Goal: Find specific page/section: Find specific page/section

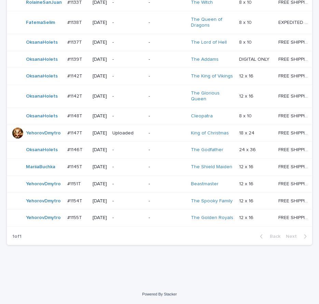
drag, startPoint x: 268, startPoint y: 259, endPoint x: 267, endPoint y: 255, distance: 4.3
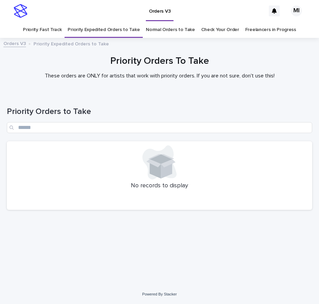
click at [53, 32] on link "Priority Fast Track" at bounding box center [42, 30] width 39 height 16
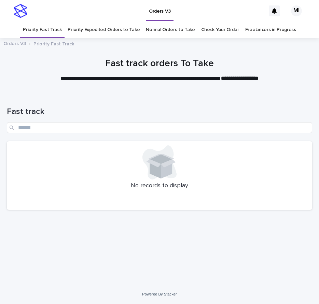
click at [103, 30] on link "Priority Expedited Orders to Take" at bounding box center [104, 30] width 72 height 16
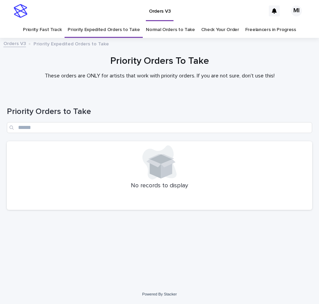
click at [215, 108] on h1 "Priority Orders to Take" at bounding box center [160, 112] width 306 height 10
click at [53, 28] on link "Priority Fast Track" at bounding box center [42, 30] width 39 height 16
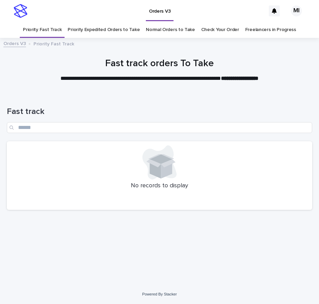
click at [256, 166] on div at bounding box center [159, 163] width 297 height 34
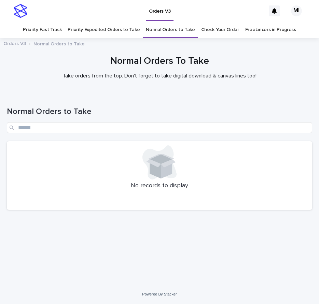
click at [20, 60] on h1 "Normal Orders To Take" at bounding box center [160, 62] width 306 height 12
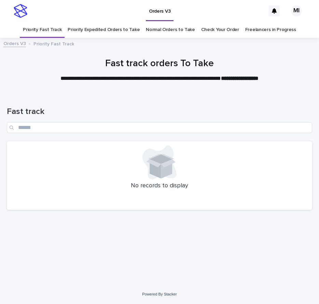
click at [113, 30] on link "Priority Expedited Orders to Take" at bounding box center [104, 30] width 72 height 16
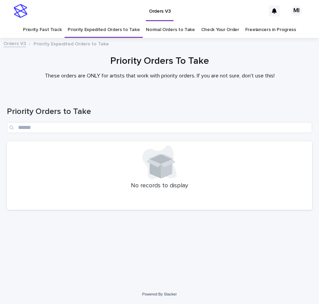
click at [245, 9] on div "Orders V3" at bounding box center [148, 11] width 235 height 22
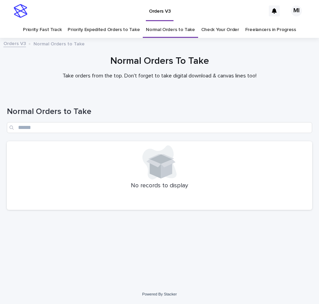
drag, startPoint x: 138, startPoint y: 102, endPoint x: 157, endPoint y: 67, distance: 39.9
click at [138, 103] on div "Normal Orders to Take" at bounding box center [160, 117] width 306 height 48
